Goal: Find specific page/section: Find specific page/section

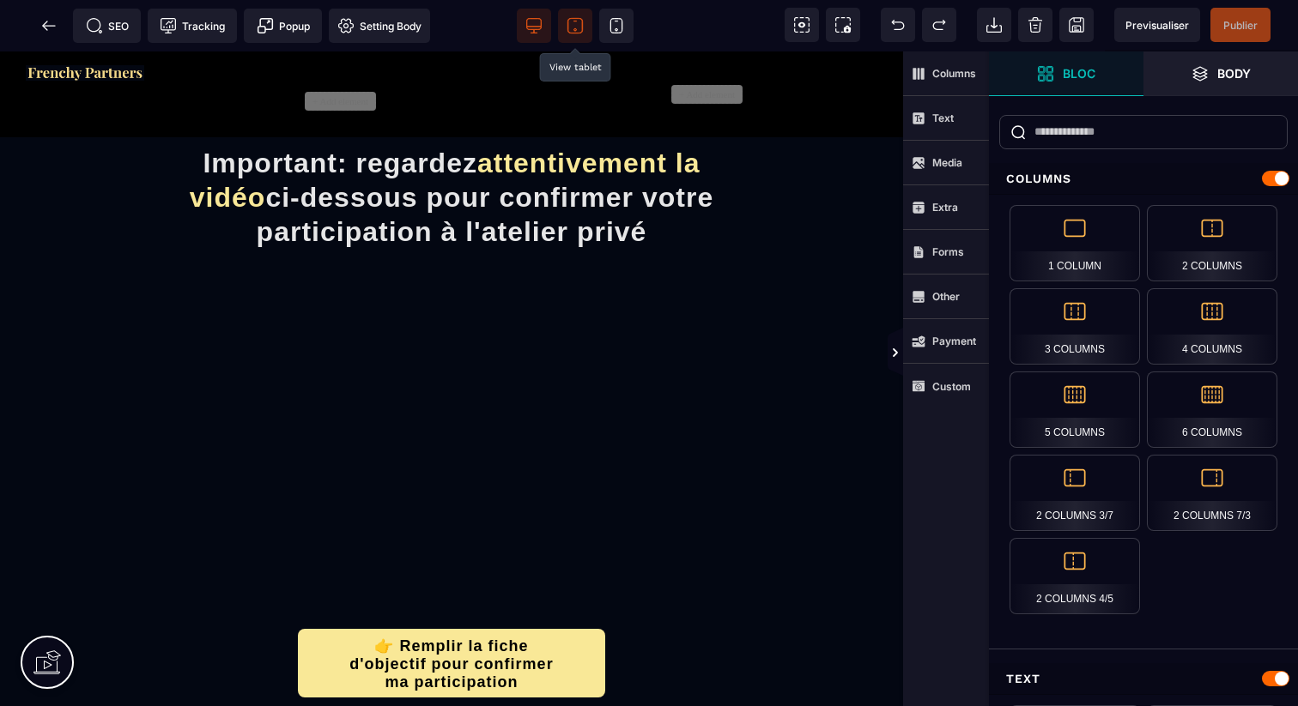
click at [577, 27] on icon at bounding box center [574, 25] width 17 height 17
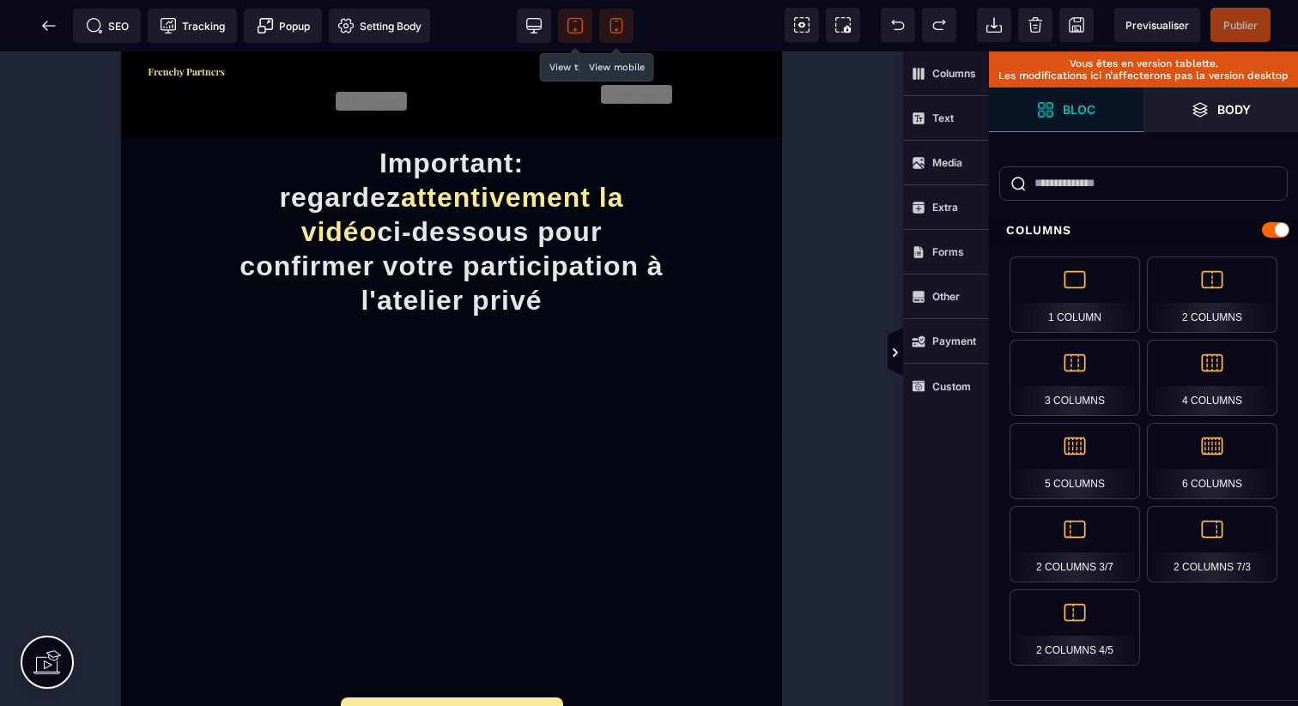
click at [624, 27] on icon at bounding box center [616, 25] width 17 height 17
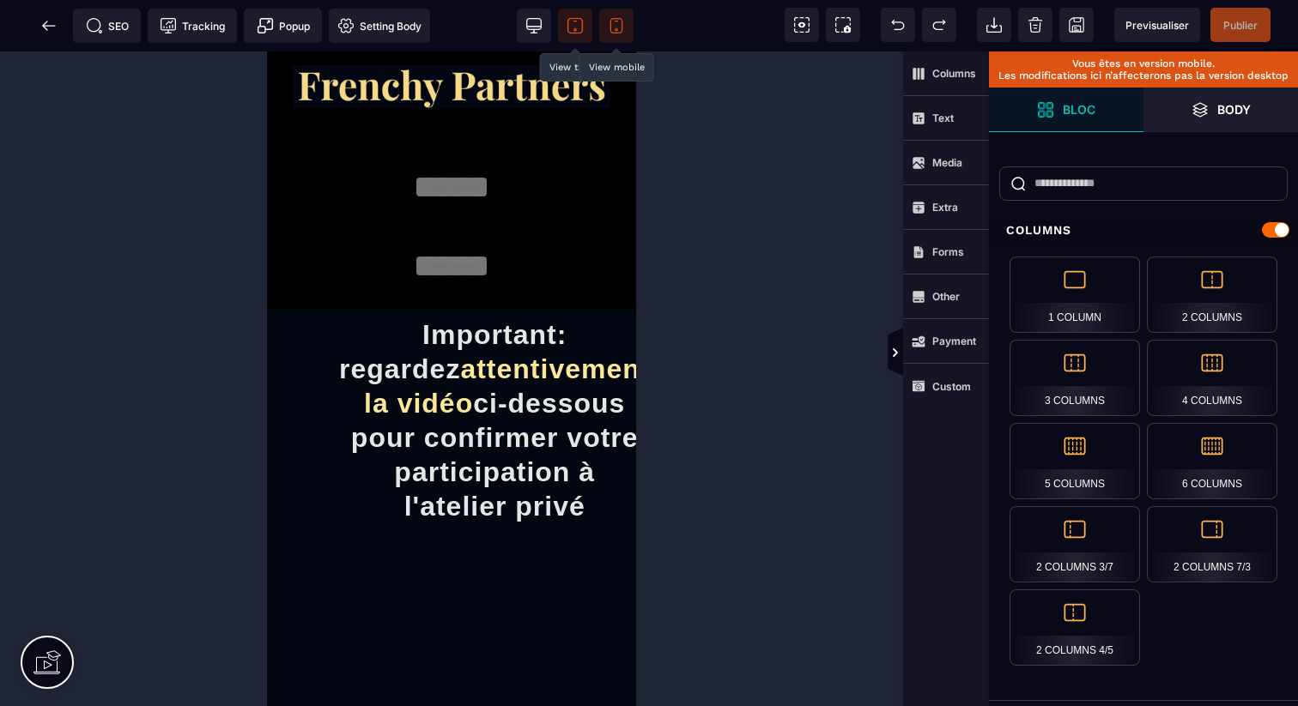
click at [578, 25] on icon at bounding box center [574, 25] width 17 height 17
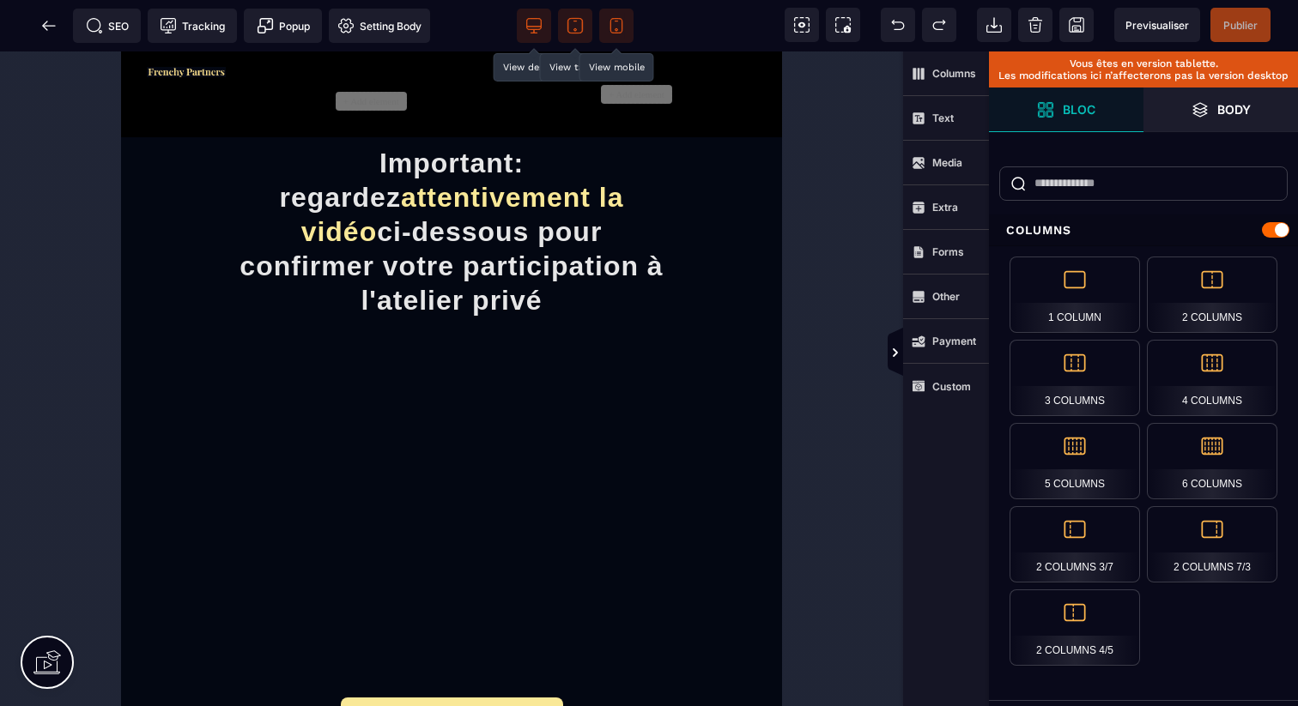
click at [538, 25] on icon at bounding box center [533, 25] width 17 height 17
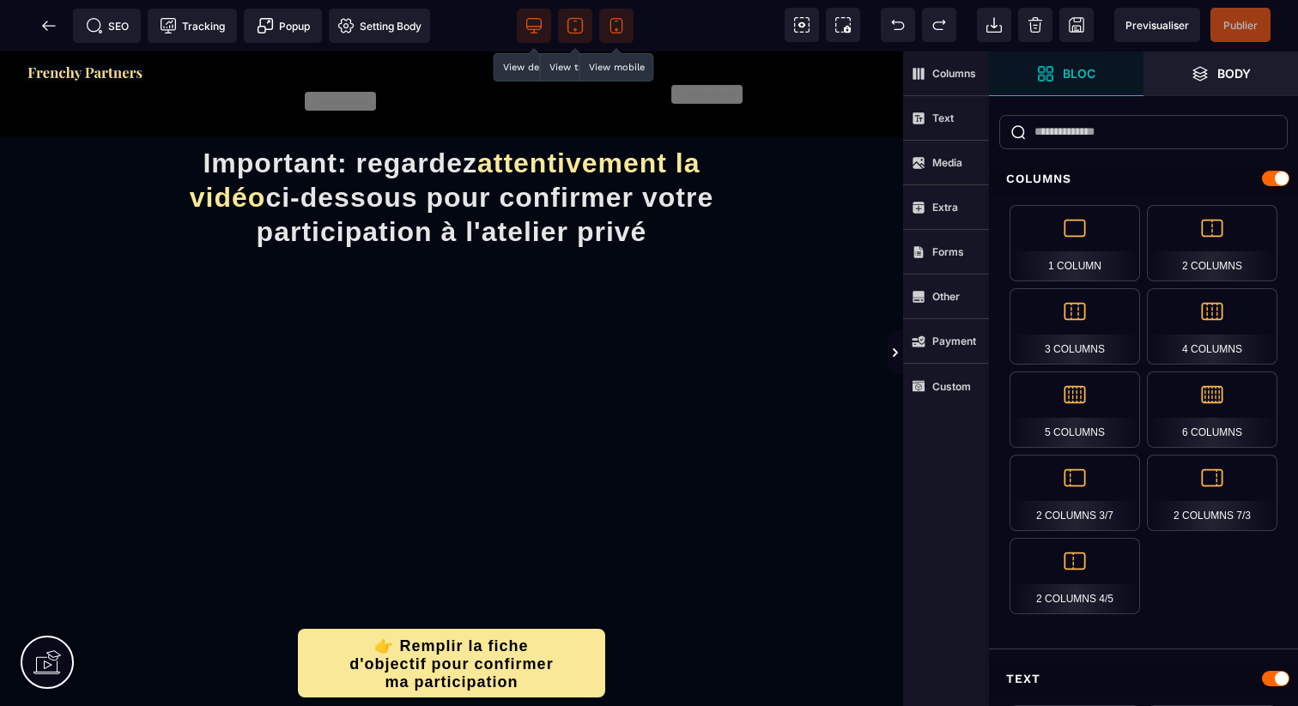
click at [622, 13] on span at bounding box center [616, 26] width 34 height 34
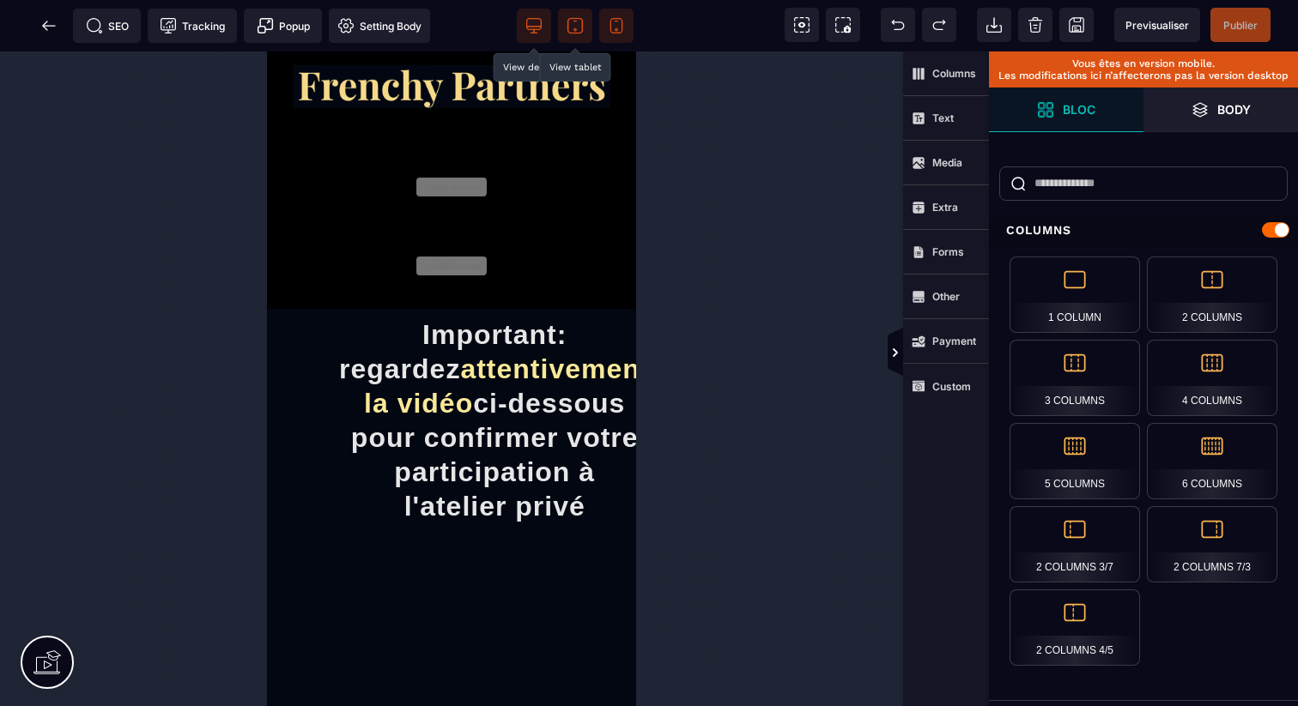
click at [527, 26] on icon at bounding box center [534, 24] width 15 height 11
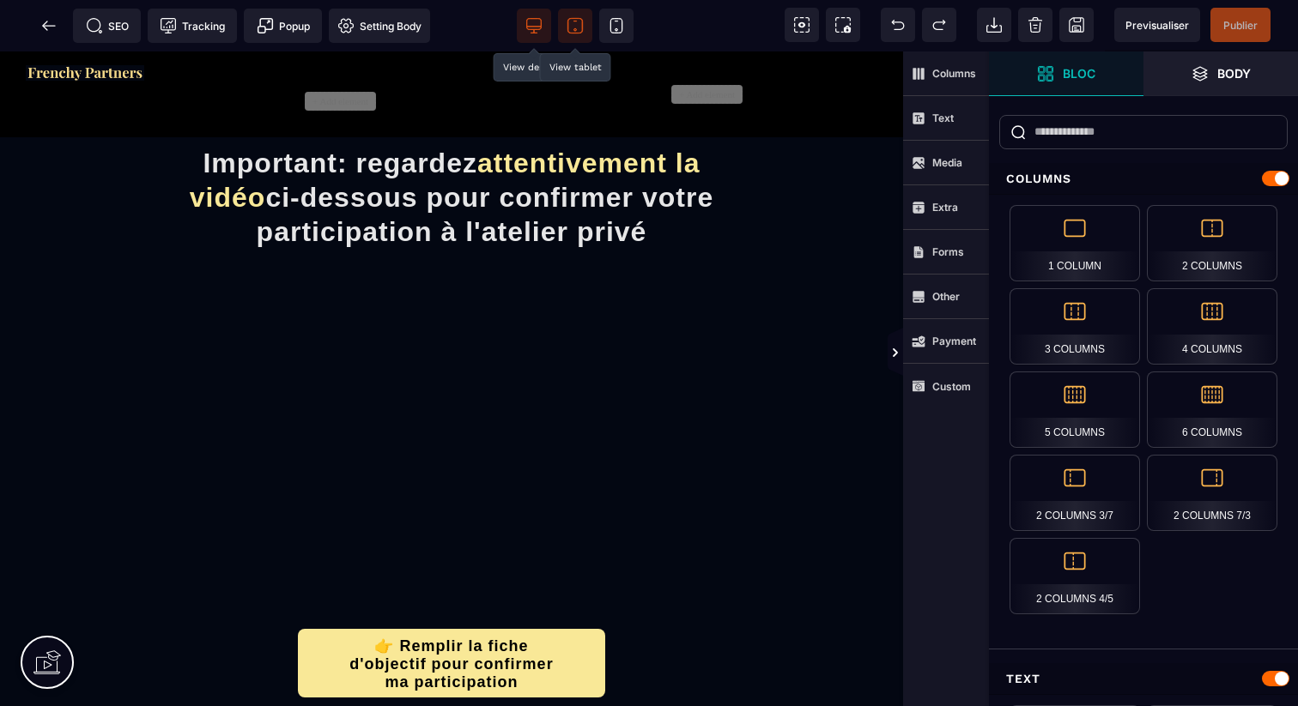
click at [542, 30] on icon at bounding box center [533, 25] width 17 height 17
click at [898, 341] on icon at bounding box center [894, 352] width 15 height 48
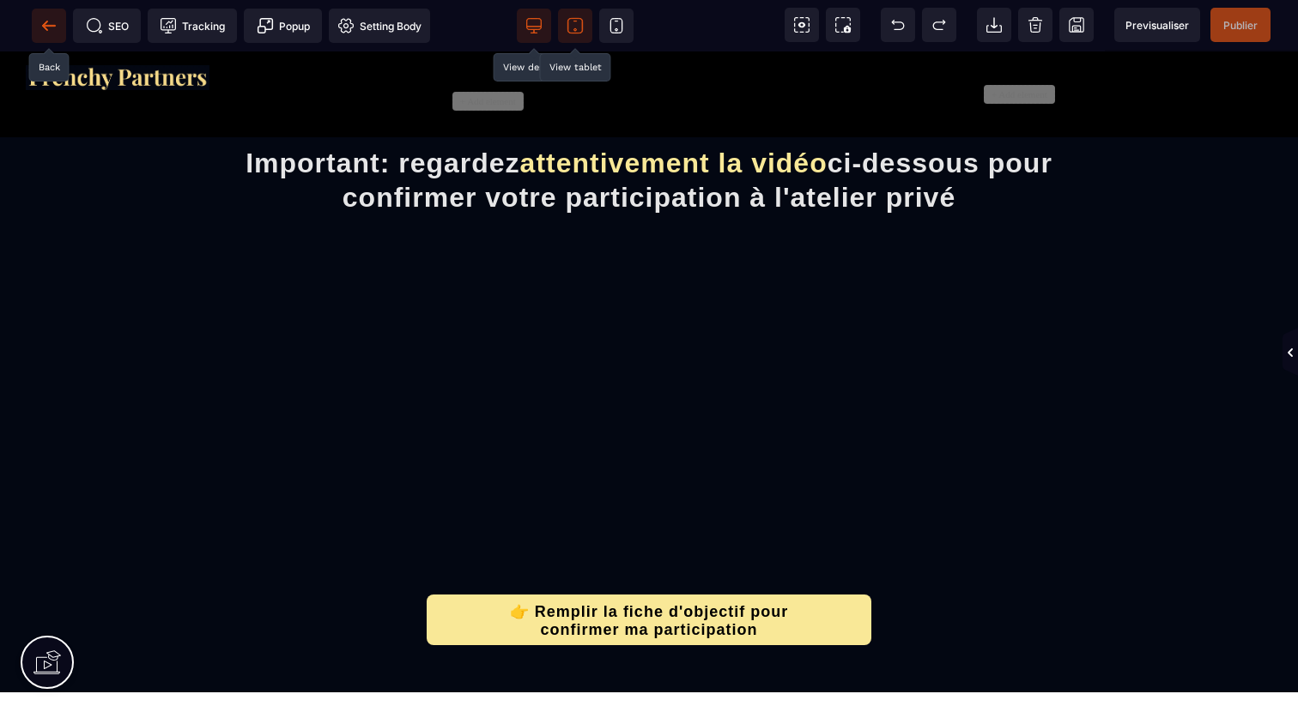
click at [57, 22] on span at bounding box center [49, 26] width 34 height 34
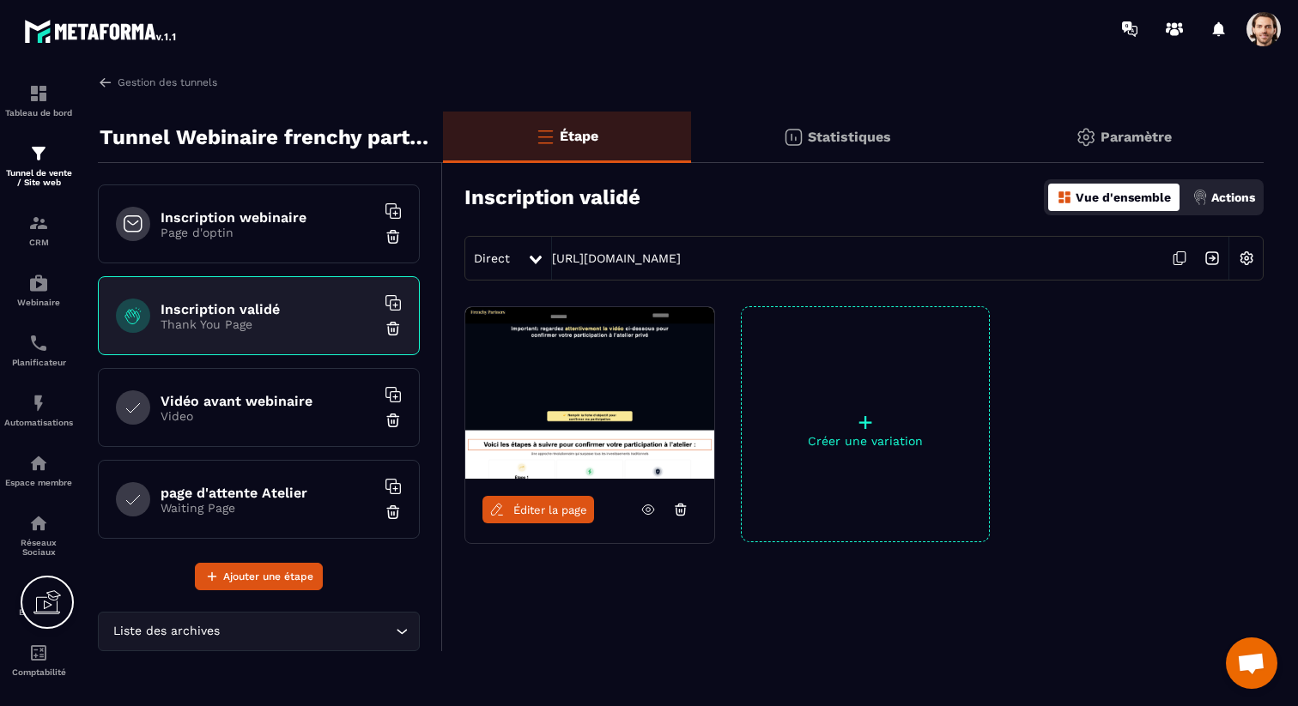
click at [170, 395] on h6 "Vidéo avant webinaire" at bounding box center [267, 401] width 215 height 16
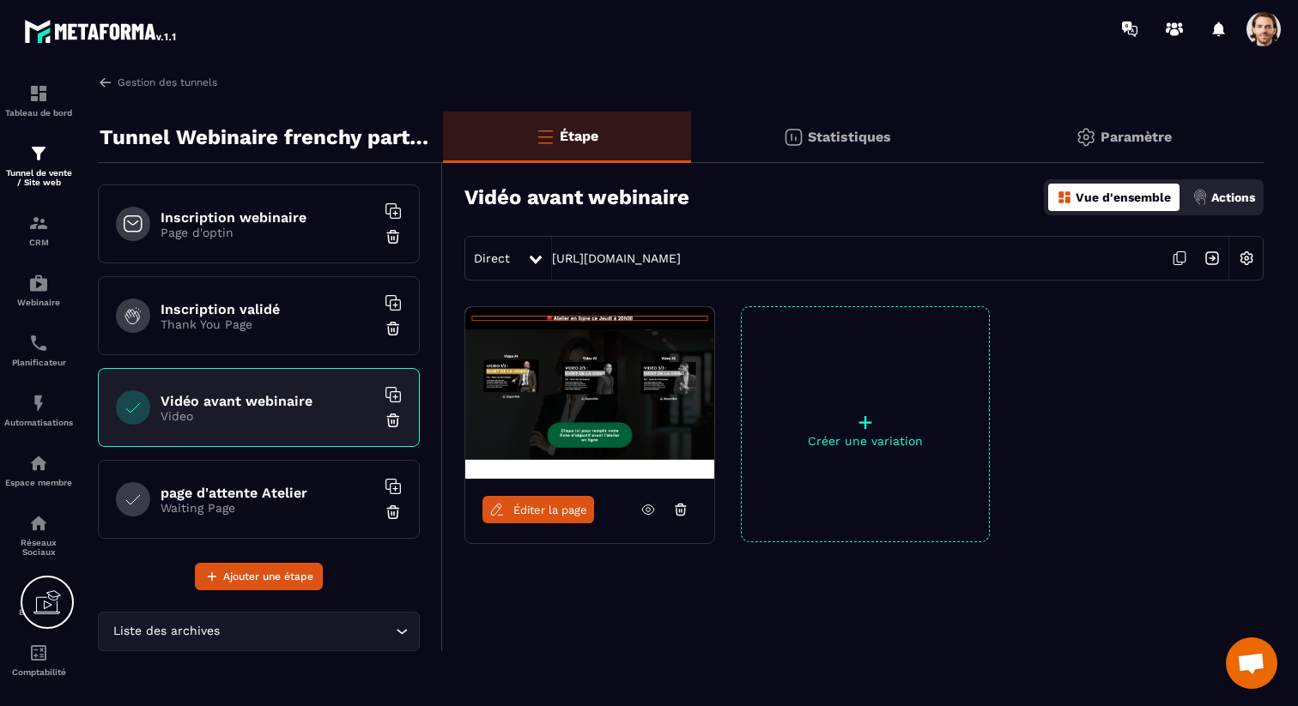
click at [572, 511] on span "Éditer la page" at bounding box center [550, 510] width 74 height 13
